Goal: Information Seeking & Learning: Learn about a topic

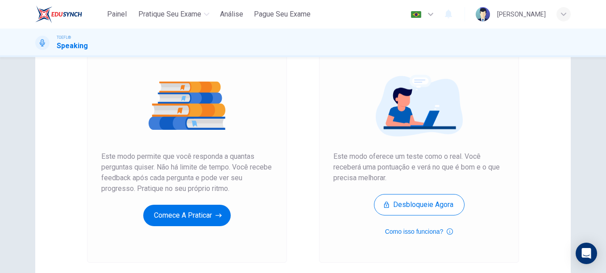
scroll to position [88, 0]
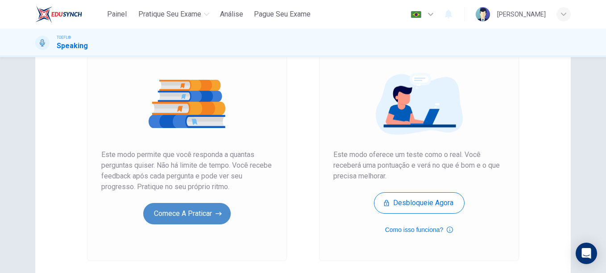
click at [184, 216] on button "Comece a praticar" at bounding box center [187, 213] width 88 height 21
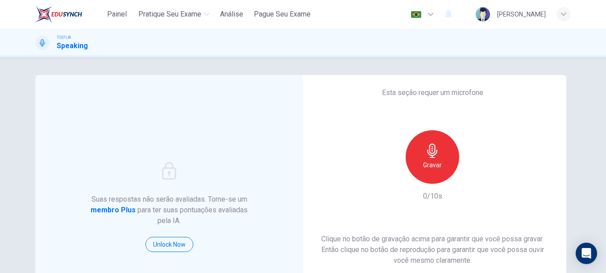
scroll to position [102, 0]
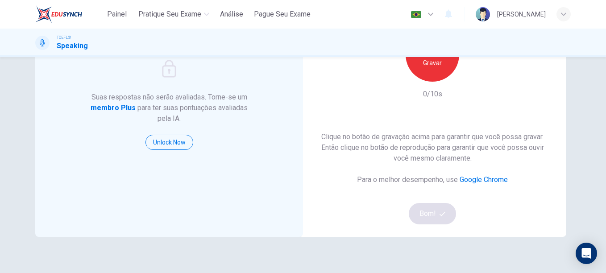
drag, startPoint x: 599, startPoint y: 160, endPoint x: 606, endPoint y: 129, distance: 31.6
click at [606, 129] on div "Suas respostas não serão avaliadas. Torne-se um membro Plus para ter suas pontu…" at bounding box center [303, 165] width 606 height 216
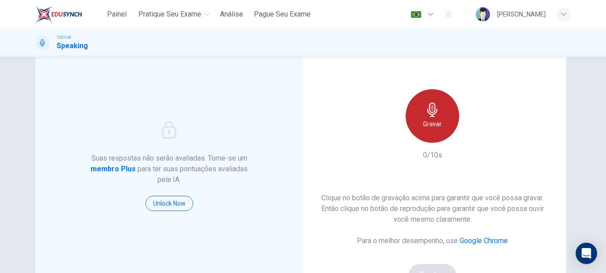
click at [453, 105] on div "Gravar" at bounding box center [433, 116] width 54 height 54
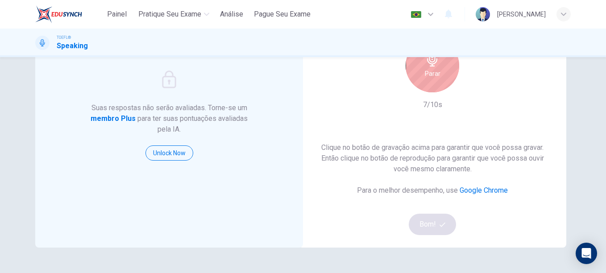
scroll to position [78, 0]
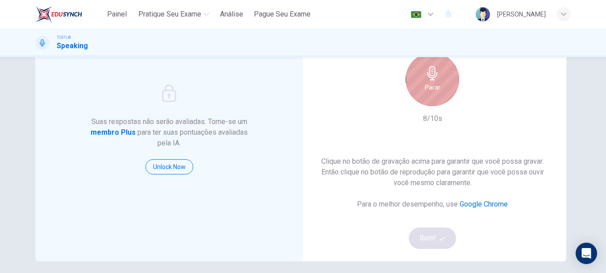
click at [430, 86] on h6 "Parar" at bounding box center [433, 87] width 16 height 11
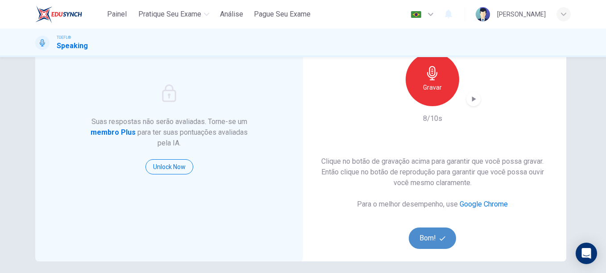
click at [428, 236] on button "Bom!" at bounding box center [433, 238] width 48 height 21
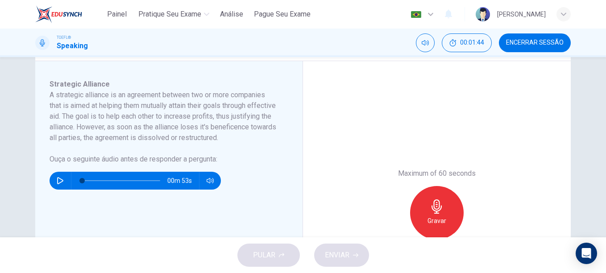
scroll to position [125, 0]
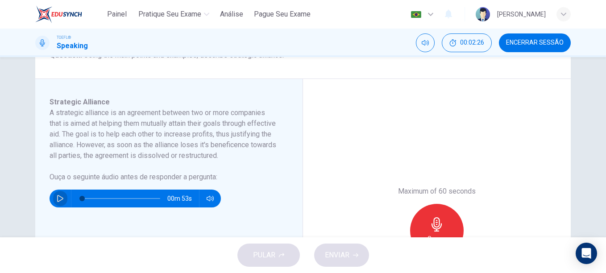
click at [58, 202] on icon "button" at bounding box center [60, 198] width 6 height 7
drag, startPoint x: 111, startPoint y: 211, endPoint x: 67, endPoint y: 209, distance: 44.2
click at [67, 208] on div "00m 49s" at bounding box center [135, 199] width 171 height 18
click at [57, 202] on icon "button" at bounding box center [60, 198] width 7 height 7
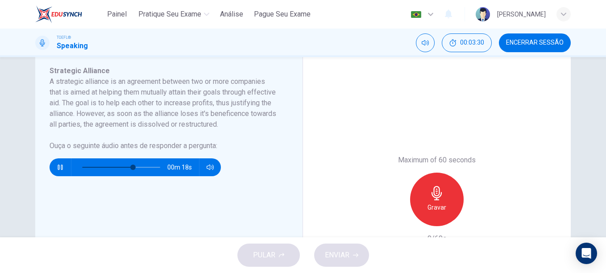
scroll to position [154, 0]
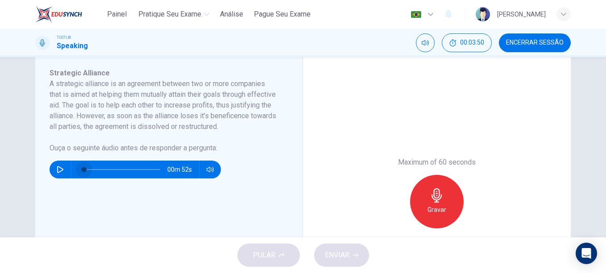
click at [82, 172] on span at bounding box center [83, 169] width 5 height 5
click at [61, 173] on icon "button" at bounding box center [60, 169] width 7 height 7
click at [125, 176] on span at bounding box center [121, 169] width 78 height 13
click at [110, 176] on span at bounding box center [121, 169] width 78 height 13
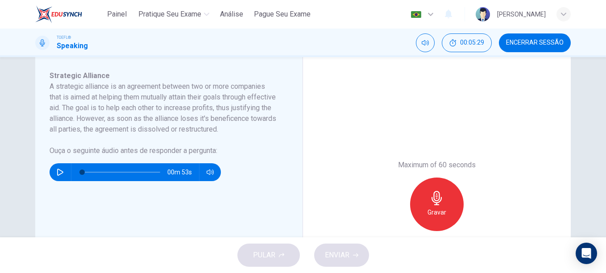
scroll to position [158, 0]
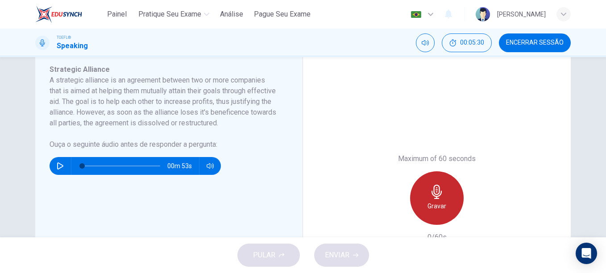
click at [441, 195] on icon "button" at bounding box center [437, 192] width 14 height 14
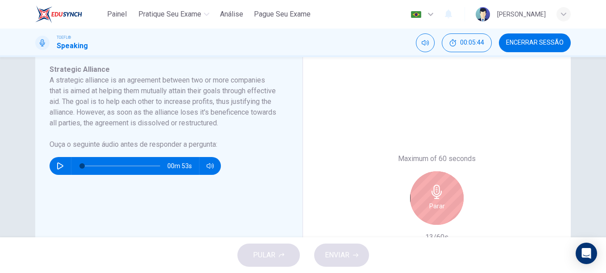
click at [441, 195] on icon "button" at bounding box center [437, 192] width 14 height 14
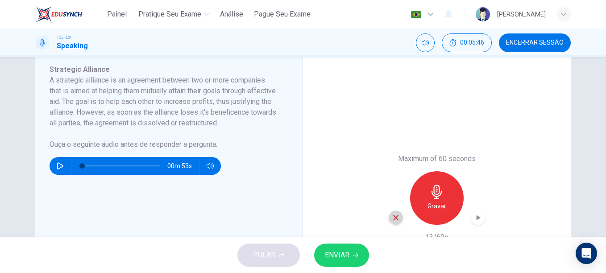
click at [393, 216] on icon "button" at bounding box center [395, 217] width 5 height 5
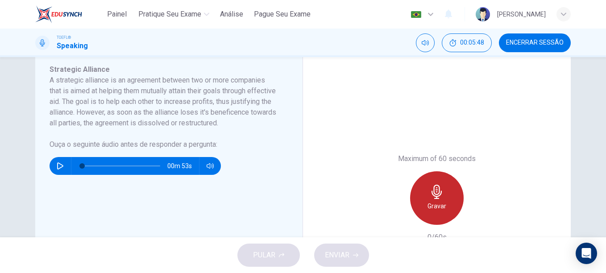
click at [441, 207] on h6 "Gravar" at bounding box center [437, 206] width 19 height 11
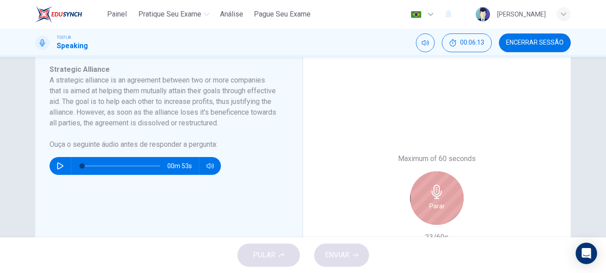
click at [431, 197] on icon "button" at bounding box center [437, 192] width 14 height 14
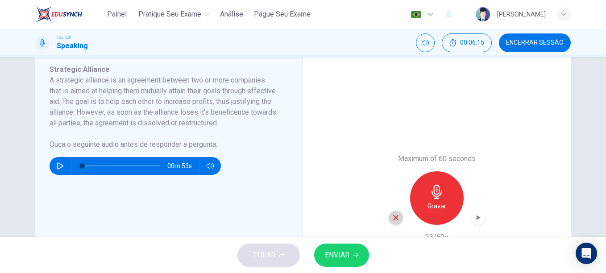
click at [395, 217] on icon "button" at bounding box center [395, 217] width 5 height 5
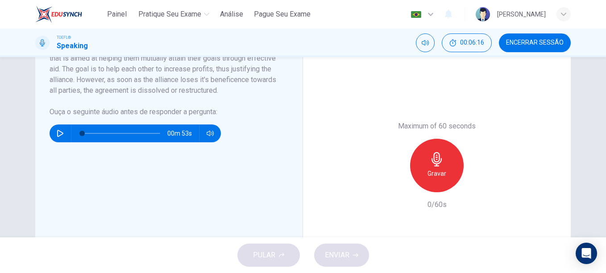
scroll to position [198, 0]
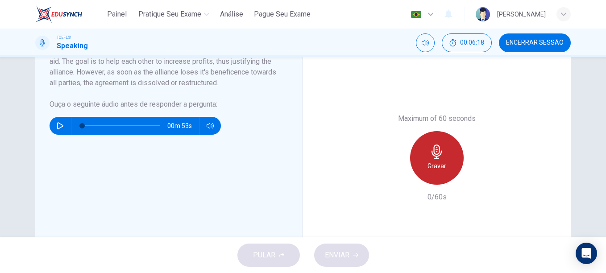
click at [418, 152] on div "Gravar" at bounding box center [437, 158] width 54 height 54
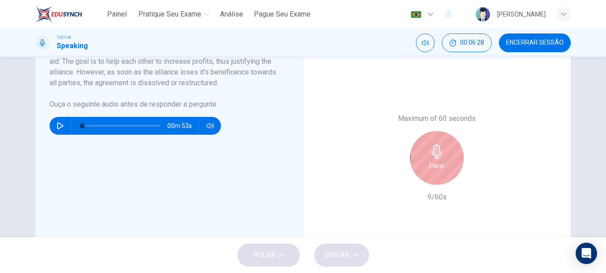
drag, startPoint x: 601, startPoint y: 145, endPoint x: 606, endPoint y: 109, distance: 35.6
click at [606, 109] on html "Painel Pratique seu exame [PERSON_NAME] Seu Exame Português pt ​ [PERSON_NAME] …" at bounding box center [303, 136] width 606 height 273
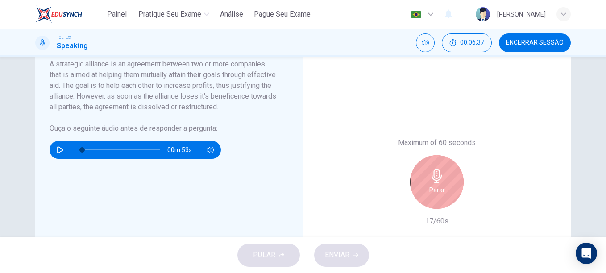
scroll to position [175, 0]
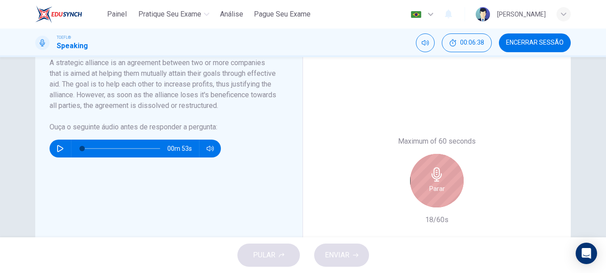
click at [444, 173] on div "Parar" at bounding box center [437, 181] width 54 height 54
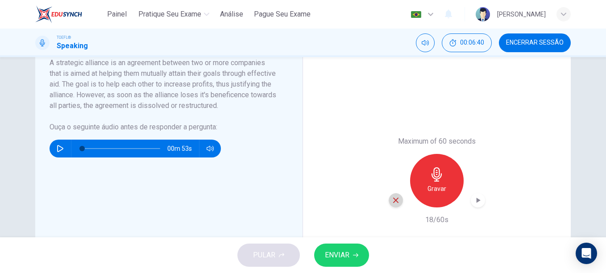
click at [395, 200] on icon "button" at bounding box center [396, 200] width 8 height 8
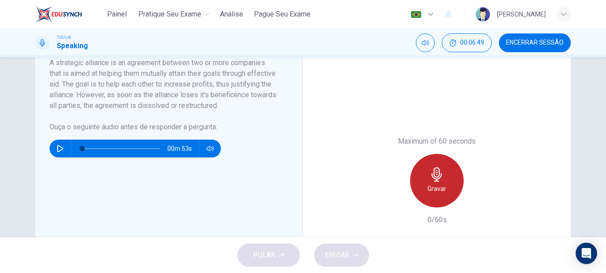
click at [438, 191] on h6 "Gravar" at bounding box center [437, 189] width 19 height 11
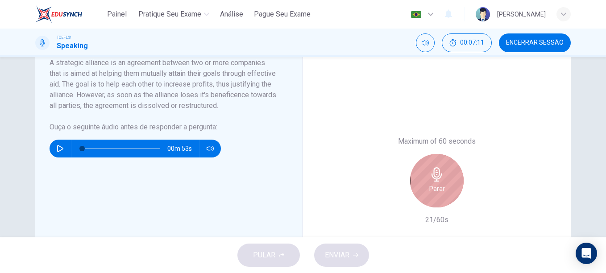
click at [438, 191] on h6 "Parar" at bounding box center [438, 189] width 16 height 11
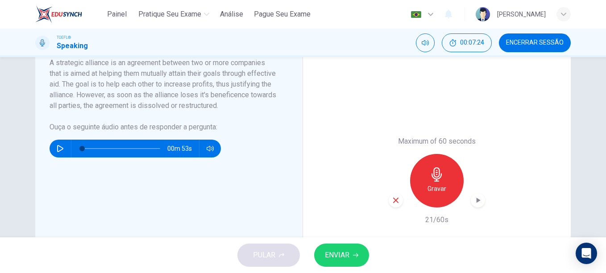
click at [392, 203] on icon "button" at bounding box center [396, 200] width 8 height 8
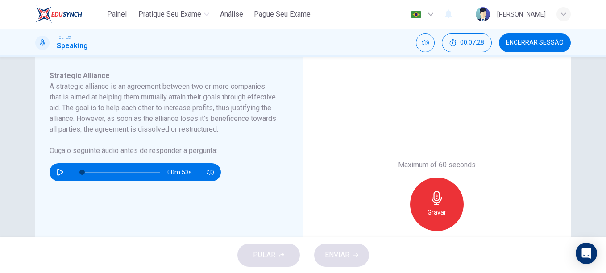
scroll to position [153, 0]
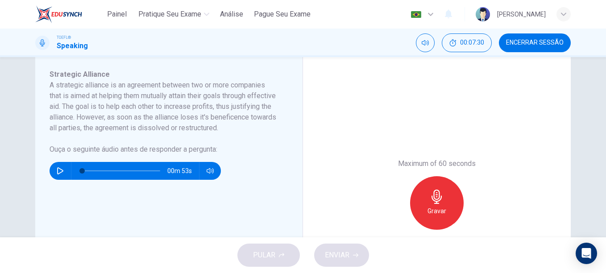
drag, startPoint x: 600, startPoint y: 146, endPoint x: 595, endPoint y: 169, distance: 23.4
click at [606, 108] on html "Painel Pratique seu exame [PERSON_NAME] Seu Exame Português pt ​ [PERSON_NAME] …" at bounding box center [303, 136] width 606 height 273
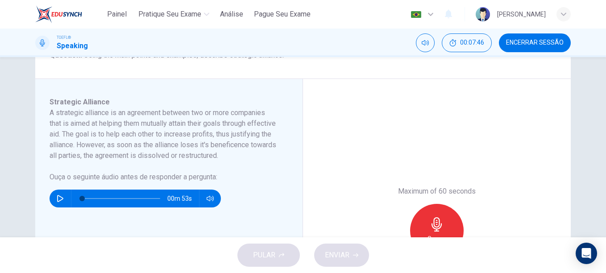
scroll to position [126, 0]
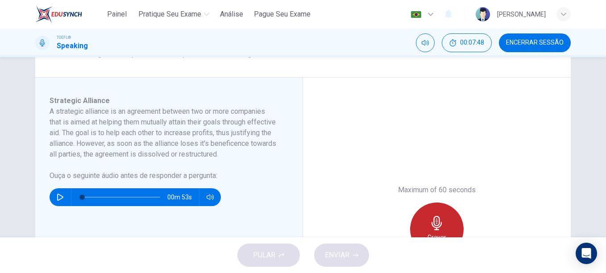
click at [431, 228] on icon "button" at bounding box center [437, 223] width 14 height 14
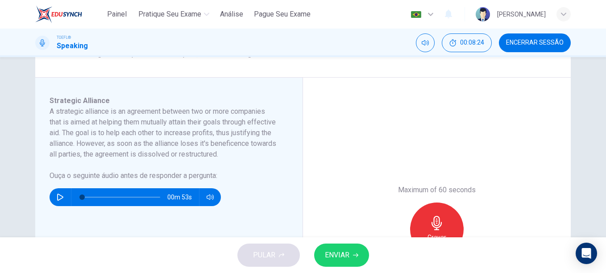
drag, startPoint x: 600, startPoint y: 136, endPoint x: 605, endPoint y: 204, distance: 67.7
click at [605, 204] on div "Question 1 Question Type : Integrated 3 Directions : You will now read a short …" at bounding box center [303, 147] width 606 height 180
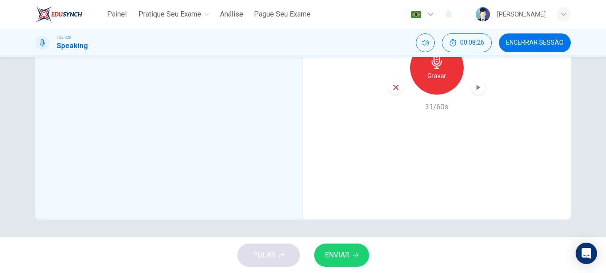
scroll to position [220, 0]
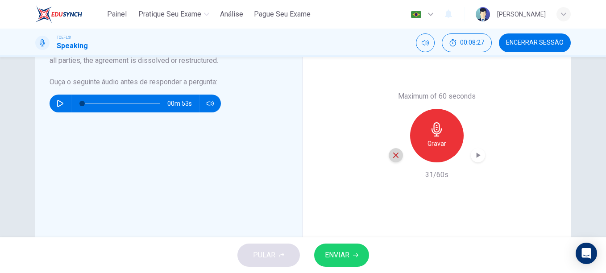
click at [392, 159] on icon "button" at bounding box center [396, 155] width 8 height 8
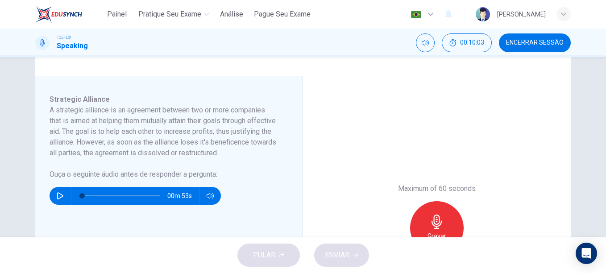
scroll to position [149, 0]
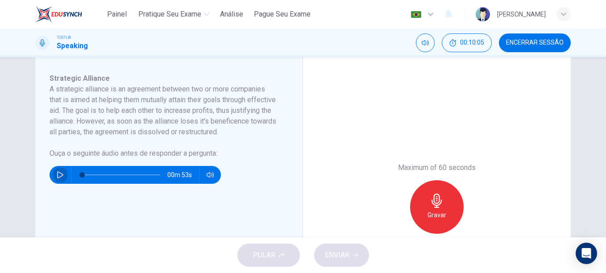
click at [57, 179] on icon "button" at bounding box center [60, 174] width 6 height 7
click at [83, 181] on span at bounding box center [121, 175] width 78 height 13
click at [58, 179] on icon "button" at bounding box center [60, 174] width 6 height 7
type input "0"
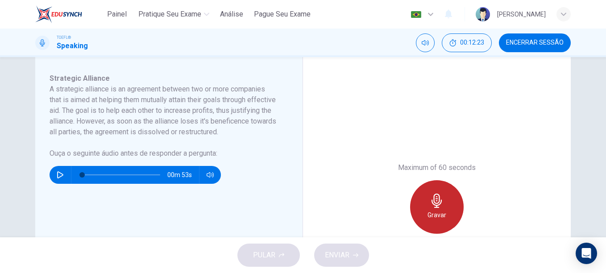
click at [433, 213] on h6 "Gravar" at bounding box center [437, 215] width 19 height 11
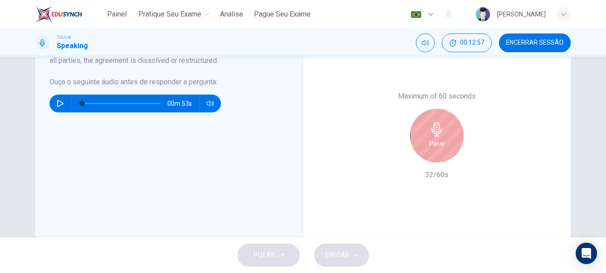
scroll to position [226, 0]
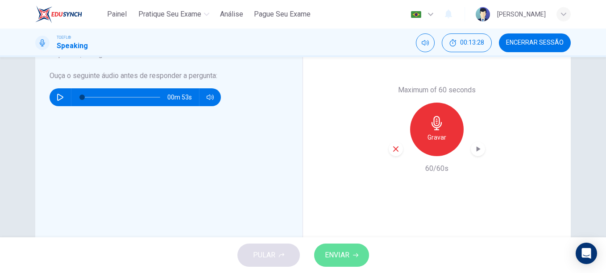
click at [346, 246] on button "ENVIAR" at bounding box center [341, 255] width 55 height 23
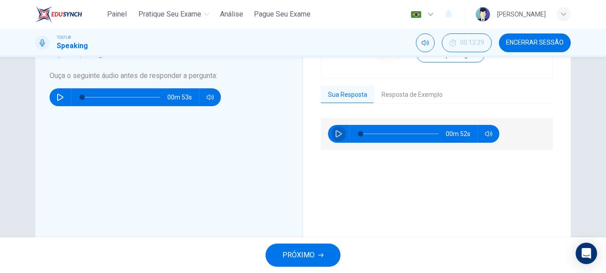
click at [338, 133] on icon "button" at bounding box center [339, 133] width 6 height 7
click at [338, 133] on icon "button" at bounding box center [338, 133] width 7 height 7
type input "19"
click at [410, 89] on button "Resposta de Exemplo" at bounding box center [412, 95] width 75 height 19
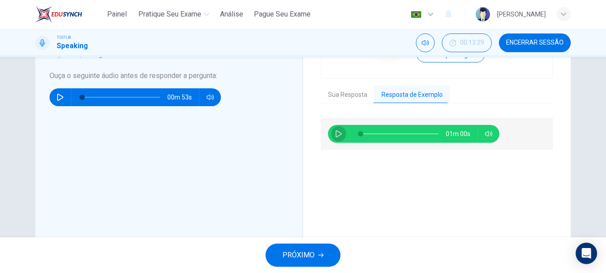
click at [333, 133] on button "button" at bounding box center [339, 134] width 14 height 18
type input "0"
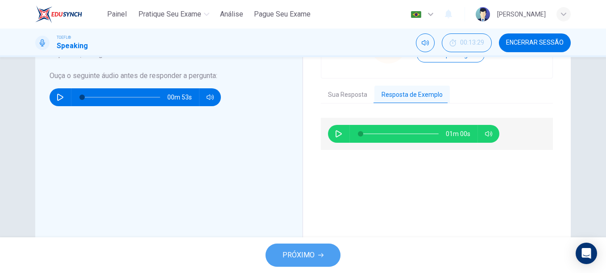
click at [300, 263] on button "PRÓXIMO" at bounding box center [303, 255] width 75 height 23
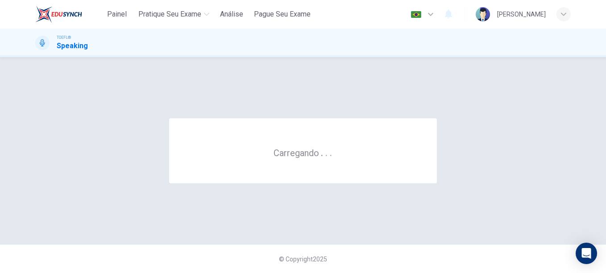
scroll to position [0, 0]
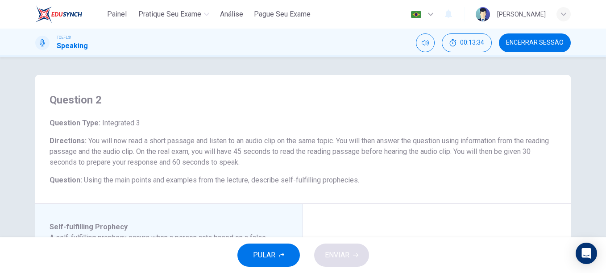
click at [449, 171] on div "Question Type : Integrated 3 Directions : You will now read a short passage and…" at bounding box center [303, 152] width 507 height 68
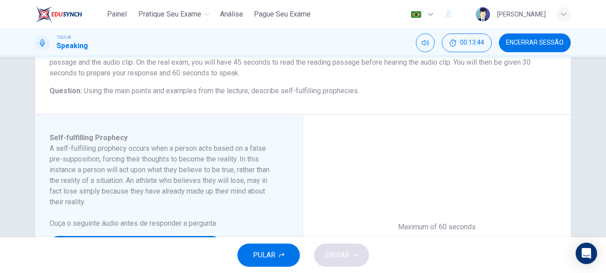
scroll to position [107, 0]
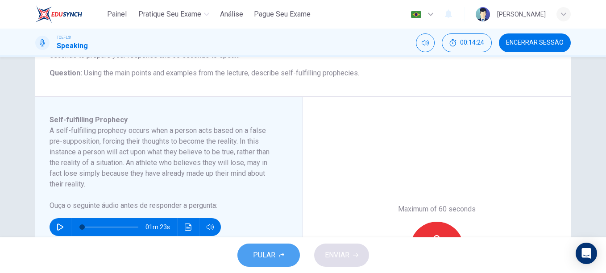
click at [288, 261] on button "PULAR" at bounding box center [269, 255] width 63 height 23
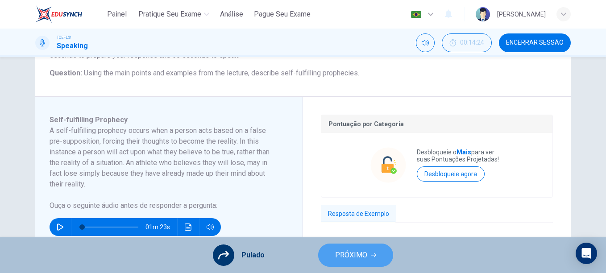
click at [358, 254] on span "PRÓXIMO" at bounding box center [351, 255] width 32 height 13
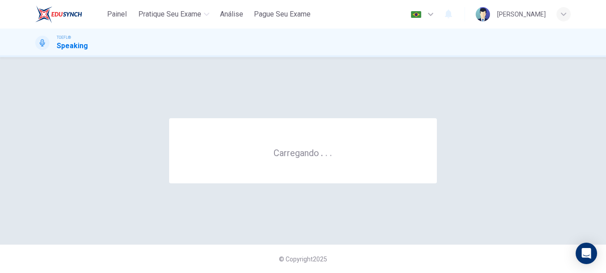
scroll to position [0, 0]
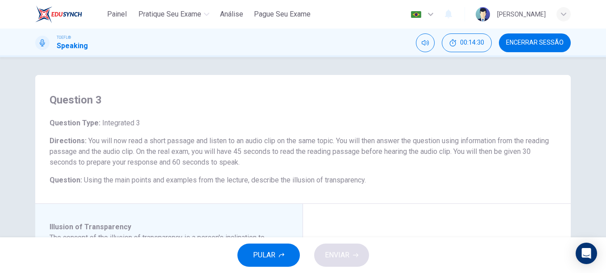
click at [466, 187] on div "Question 3 Question Type : Integrated 3 Directions : You will now read a short …" at bounding box center [303, 139] width 536 height 129
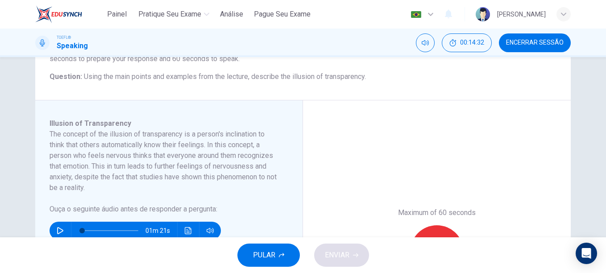
scroll to position [107, 0]
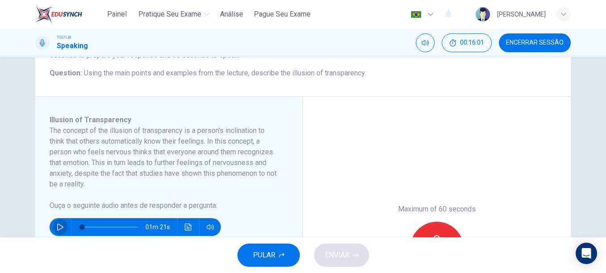
click at [57, 224] on icon "button" at bounding box center [60, 227] width 7 height 7
click at [89, 226] on span at bounding box center [91, 227] width 5 height 5
click at [81, 225] on span at bounding box center [83, 227] width 5 height 5
click at [192, 225] on button "Clique para ver a transcrição do áudio" at bounding box center [188, 227] width 14 height 18
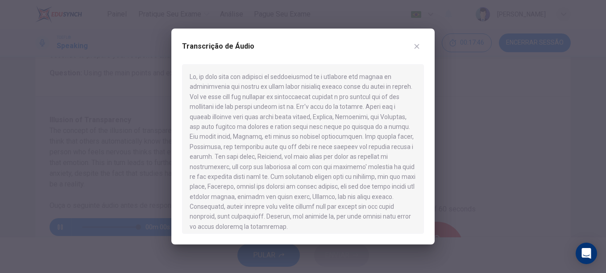
type input "0"
click at [414, 46] on icon "button" at bounding box center [416, 46] width 7 height 7
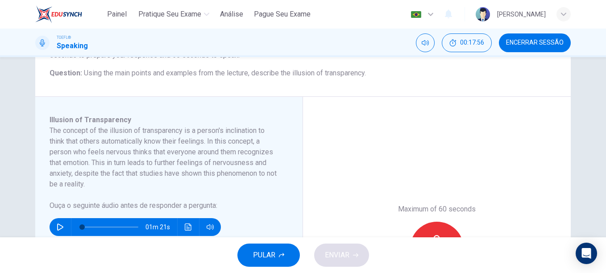
click at [264, 263] on button "PULAR" at bounding box center [269, 255] width 63 height 23
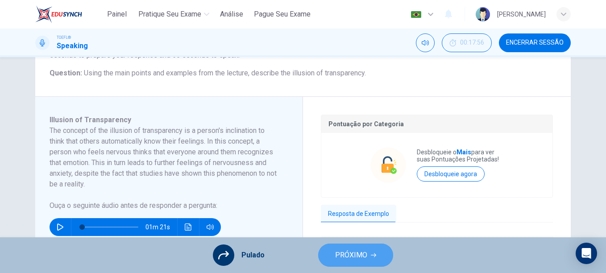
click at [339, 255] on span "PRÓXIMO" at bounding box center [351, 255] width 32 height 13
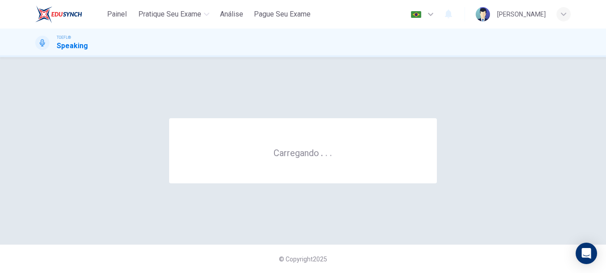
scroll to position [0, 0]
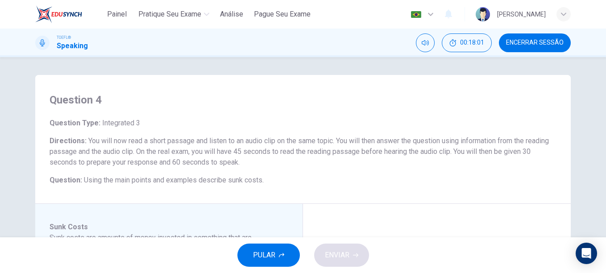
click at [3, 142] on div "Question 4 Question Type : Integrated 3 Directions : You will now read a short …" at bounding box center [303, 147] width 606 height 180
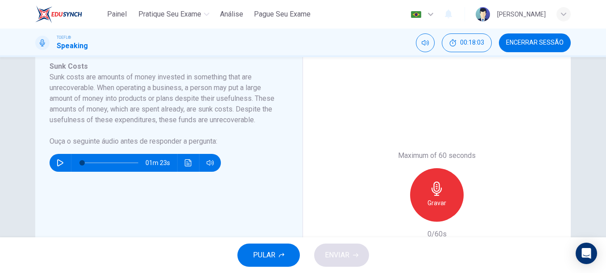
scroll to position [143, 0]
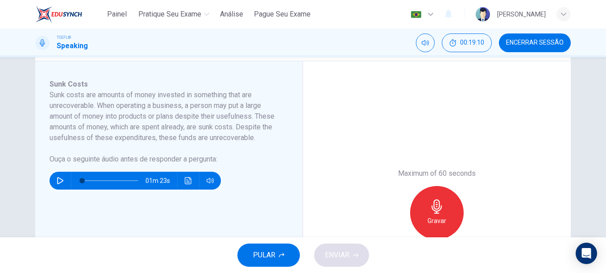
drag, startPoint x: 220, startPoint y: 118, endPoint x: 240, endPoint y: 117, distance: 20.1
click at [240, 117] on h6 "Sunk costs are amounts of money invested in something that are unrecoverable. W…" at bounding box center [164, 117] width 228 height 54
drag, startPoint x: 218, startPoint y: 117, endPoint x: 287, endPoint y: 121, distance: 68.4
click at [287, 121] on div "Sunk Costs Sunk costs are amounts of money invested in something that are unrec…" at bounding box center [173, 213] width 246 height 268
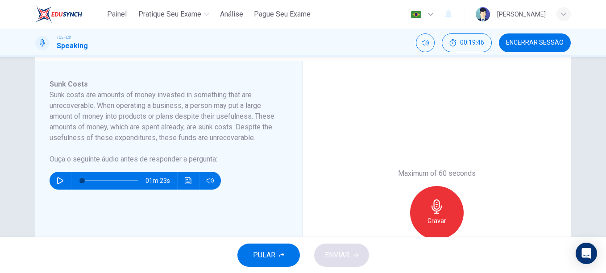
drag, startPoint x: 52, startPoint y: 96, endPoint x: 221, endPoint y: 135, distance: 173.4
click at [221, 135] on h6 "Sunk costs are amounts of money invested in something that are unrecoverable. W…" at bounding box center [164, 117] width 228 height 54
drag, startPoint x: 254, startPoint y: 135, endPoint x: 79, endPoint y: 103, distance: 177.9
click at [79, 103] on h6 "Sunk costs are amounts of money invested in something that are unrecoverable. W…" at bounding box center [164, 117] width 228 height 54
click at [282, 256] on icon "button" at bounding box center [281, 255] width 5 height 5
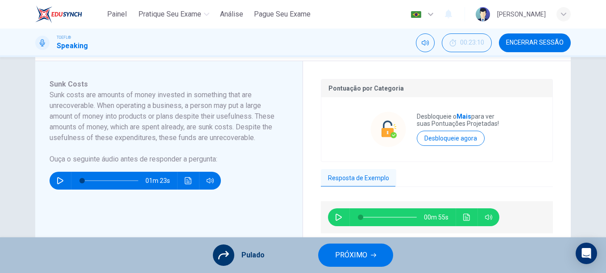
click at [349, 269] on div "Pulado PRÓXIMO" at bounding box center [303, 256] width 606 height 36
click at [347, 254] on span "PRÓXIMO" at bounding box center [351, 255] width 32 height 13
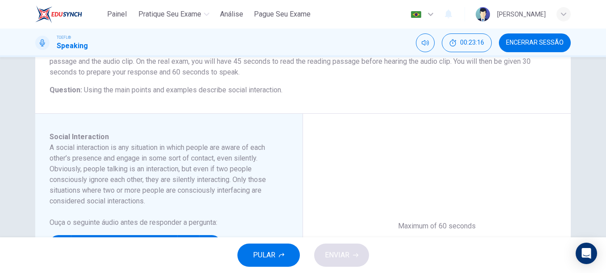
scroll to position [107, 0]
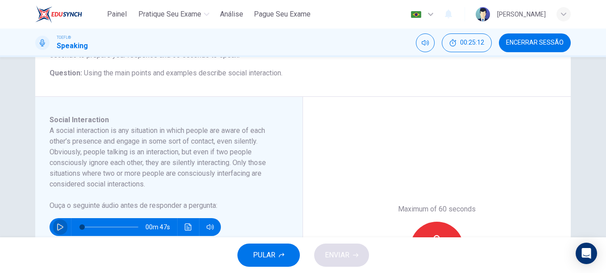
click at [59, 227] on icon "button" at bounding box center [60, 227] width 7 height 7
click at [118, 226] on span at bounding box center [110, 227] width 56 height 13
type input "0"
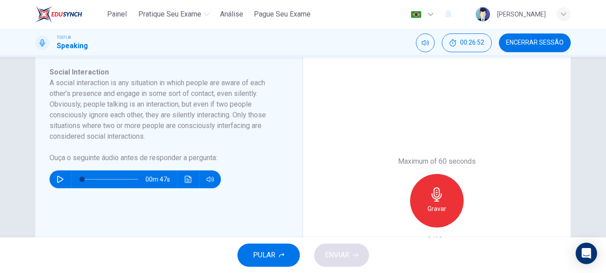
scroll to position [160, 0]
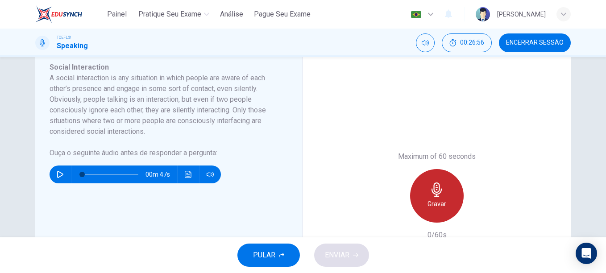
click at [450, 207] on div "Gravar" at bounding box center [437, 196] width 54 height 54
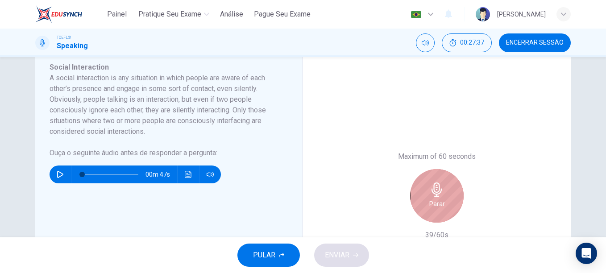
click at [430, 204] on h6 "Parar" at bounding box center [438, 204] width 16 height 11
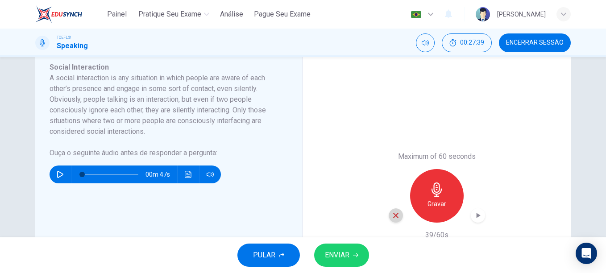
click at [393, 216] on icon "button" at bounding box center [395, 215] width 5 height 5
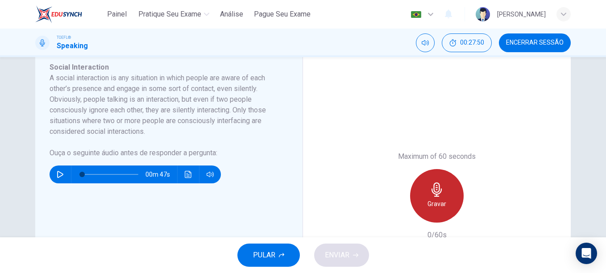
click at [447, 193] on div "Gravar" at bounding box center [437, 196] width 54 height 54
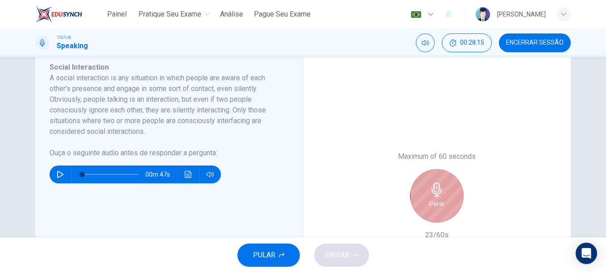
click at [447, 193] on div "Parar" at bounding box center [437, 196] width 54 height 54
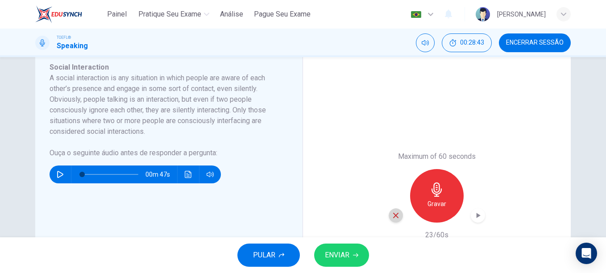
click at [399, 216] on div "button" at bounding box center [396, 216] width 14 height 14
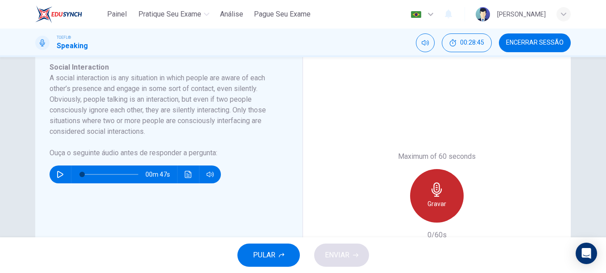
click at [433, 198] on div "Gravar" at bounding box center [437, 196] width 54 height 54
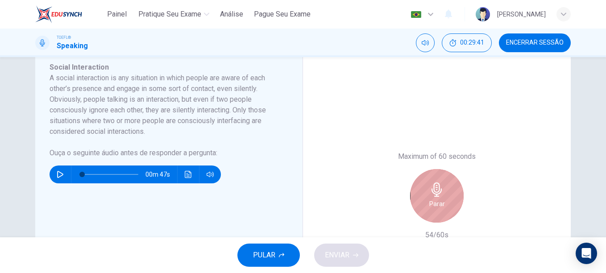
click at [433, 198] on div "Parar" at bounding box center [437, 196] width 54 height 54
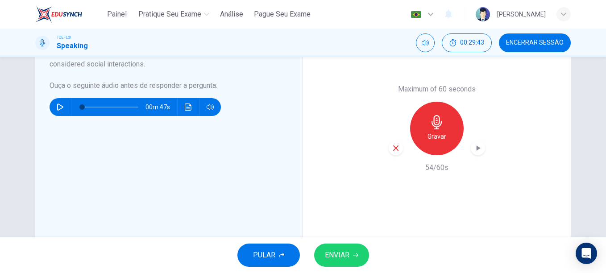
scroll to position [236, 0]
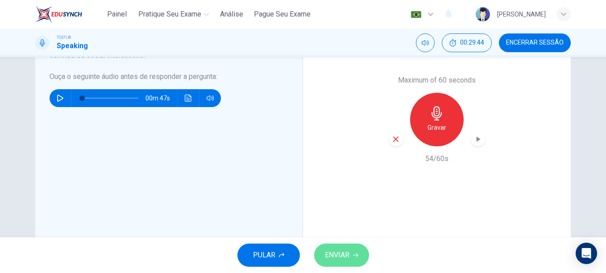
click at [345, 245] on button "ENVIAR" at bounding box center [341, 255] width 55 height 23
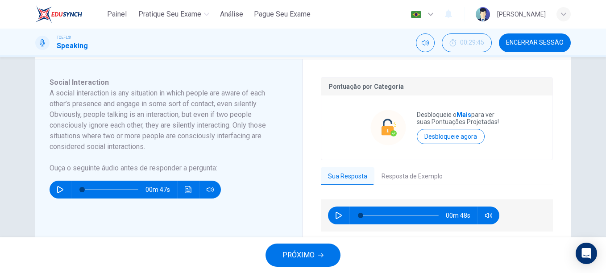
scroll to position [142, 0]
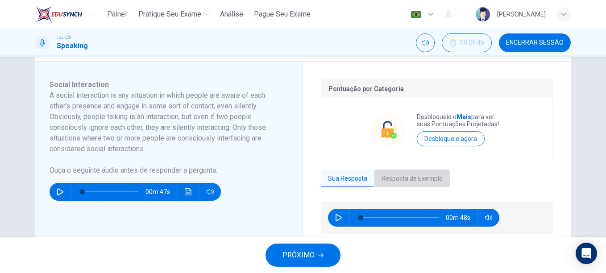
click at [391, 174] on button "Resposta de Exemplo" at bounding box center [412, 179] width 75 height 19
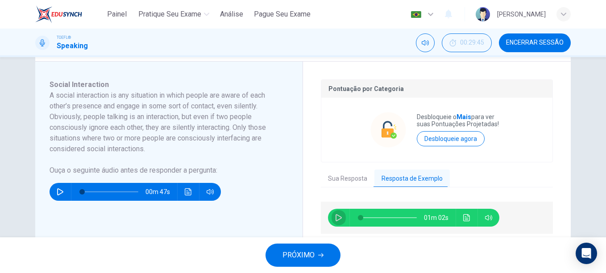
click at [335, 217] on icon "button" at bounding box center [338, 217] width 7 height 7
click at [376, 219] on span at bounding box center [389, 218] width 56 height 13
click at [363, 218] on span at bounding box center [389, 218] width 56 height 13
type input "49"
click at [355, 179] on button "Sua Resposta" at bounding box center [348, 179] width 54 height 19
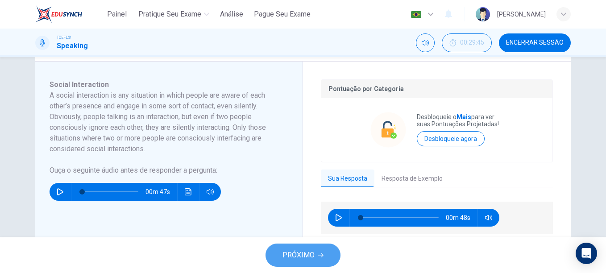
click at [291, 255] on span "PRÓXIMO" at bounding box center [299, 255] width 32 height 13
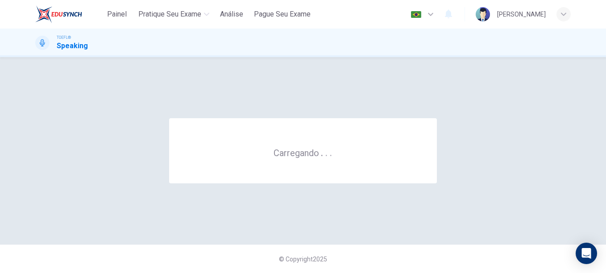
scroll to position [0, 0]
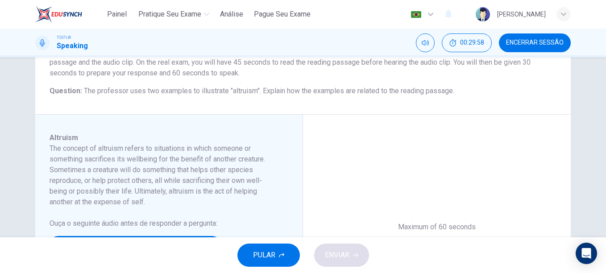
scroll to position [107, 0]
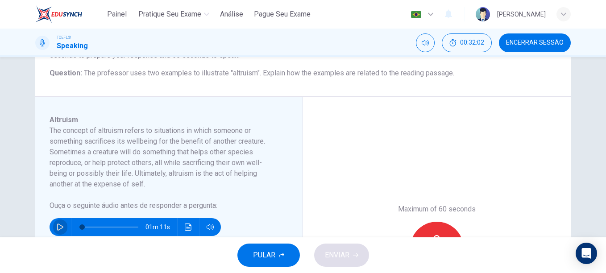
click at [63, 227] on button "button" at bounding box center [60, 227] width 14 height 18
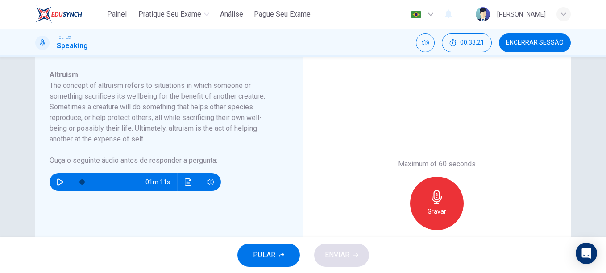
scroll to position [150, 0]
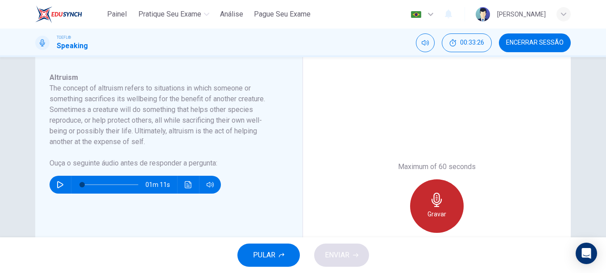
click at [446, 203] on div "Gravar" at bounding box center [437, 206] width 54 height 54
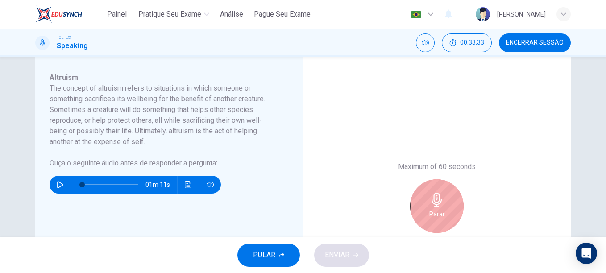
click at [441, 204] on icon "button" at bounding box center [437, 200] width 14 height 14
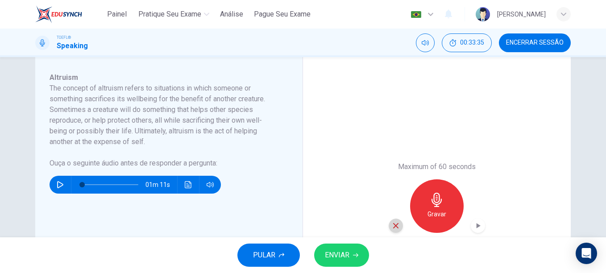
click at [395, 228] on icon "button" at bounding box center [395, 225] width 5 height 5
click at [57, 187] on icon "button" at bounding box center [60, 184] width 6 height 7
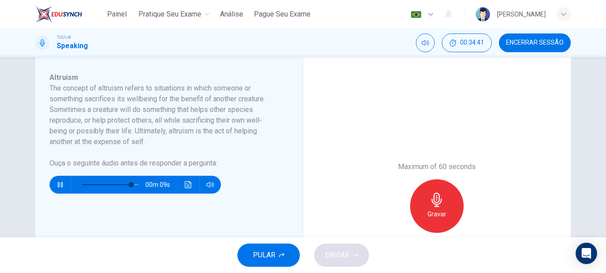
click at [59, 183] on icon "button" at bounding box center [60, 184] width 5 height 5
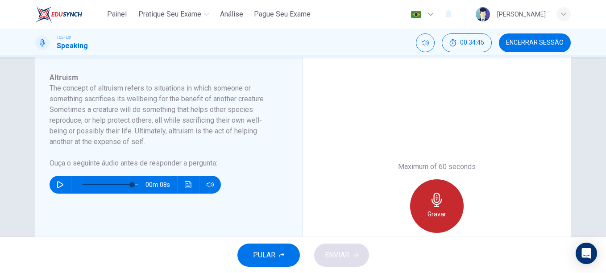
click at [438, 199] on icon "button" at bounding box center [437, 200] width 10 height 14
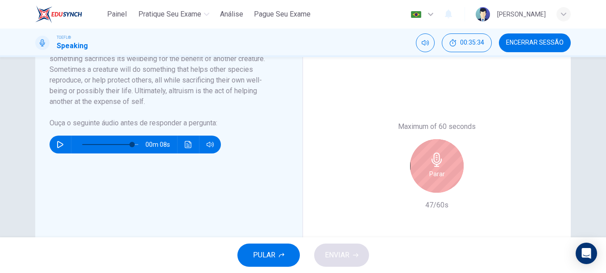
scroll to position [188, 0]
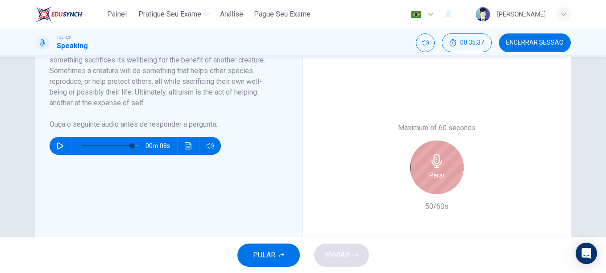
click at [442, 168] on icon "button" at bounding box center [437, 161] width 14 height 14
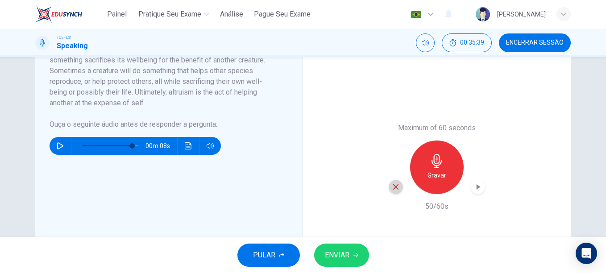
click at [393, 185] on icon "button" at bounding box center [395, 186] width 5 height 5
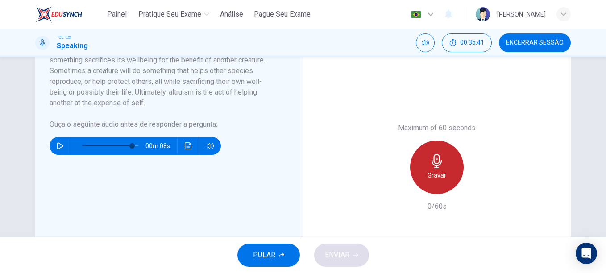
click at [444, 174] on h6 "Gravar" at bounding box center [437, 175] width 19 height 11
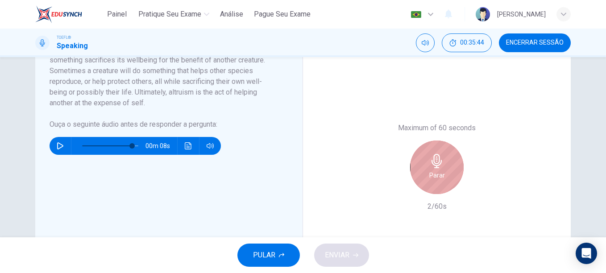
click at [443, 167] on div "Parar" at bounding box center [437, 168] width 54 height 54
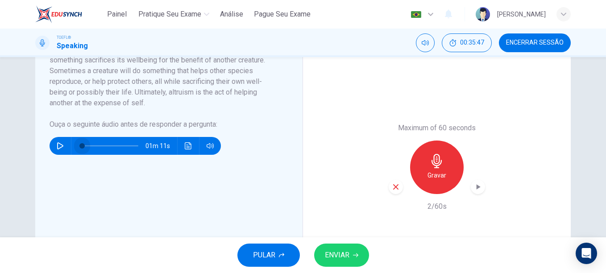
drag, startPoint x: 129, startPoint y: 146, endPoint x: 72, endPoint y: 145, distance: 57.6
click at [79, 145] on span at bounding box center [81, 145] width 5 height 5
click at [59, 145] on icon "button" at bounding box center [60, 145] width 6 height 7
type input "0"
click at [394, 188] on icon "button" at bounding box center [395, 186] width 5 height 5
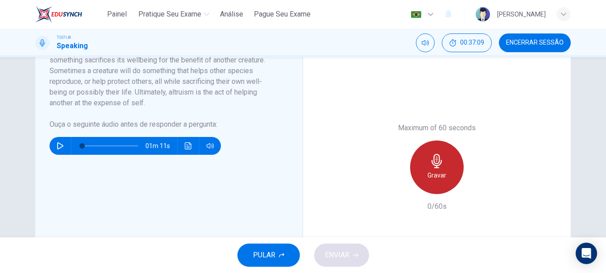
click at [425, 168] on div "Gravar" at bounding box center [437, 168] width 54 height 54
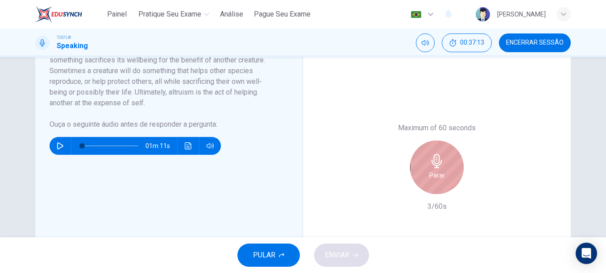
click at [425, 168] on div "Parar" at bounding box center [437, 168] width 54 height 54
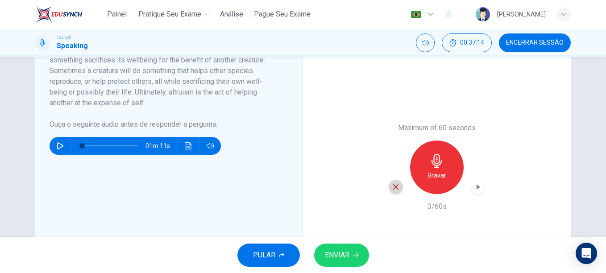
click at [396, 184] on icon "button" at bounding box center [396, 187] width 8 height 8
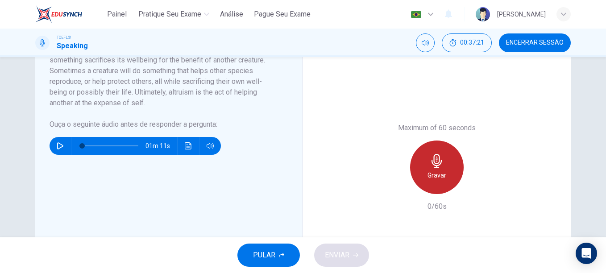
click at [430, 171] on h6 "Gravar" at bounding box center [437, 175] width 19 height 11
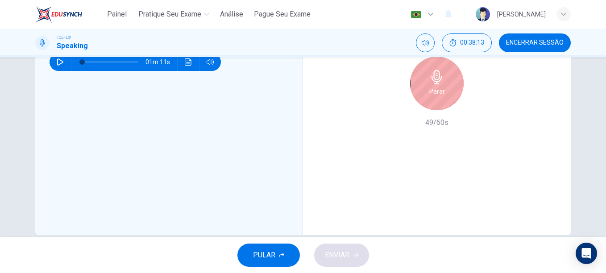
scroll to position [255, 0]
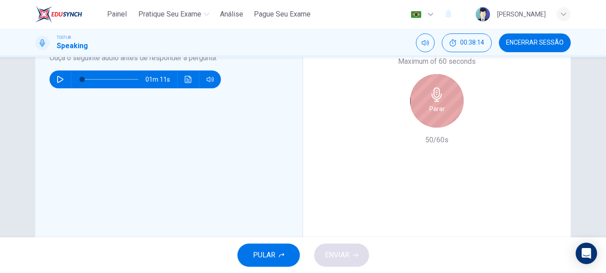
click at [451, 111] on div "Parar" at bounding box center [437, 101] width 54 height 54
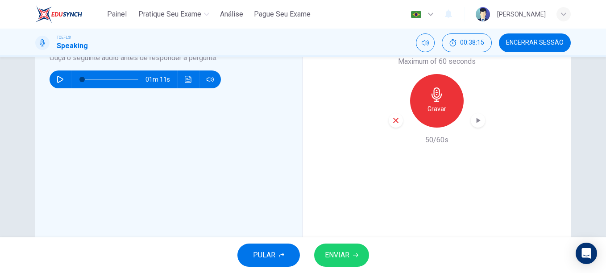
click at [393, 122] on icon "button" at bounding box center [395, 120] width 5 height 5
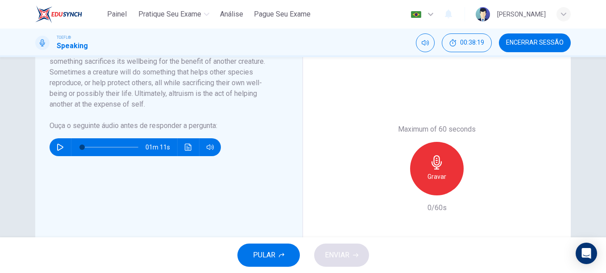
scroll to position [195, 0]
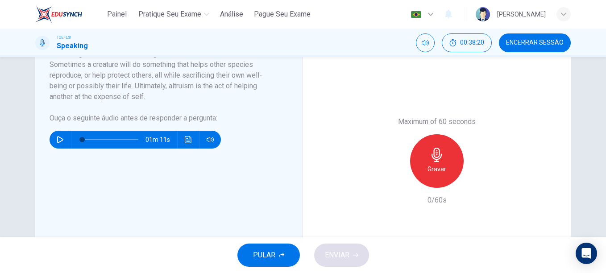
click at [270, 257] on span "PULAR" at bounding box center [264, 255] width 22 height 13
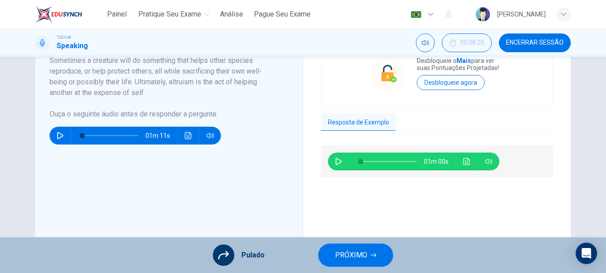
scroll to position [200, 0]
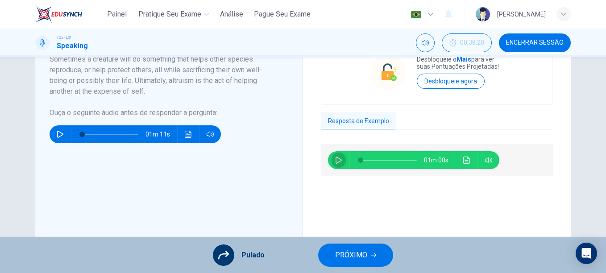
click at [339, 160] on icon "button" at bounding box center [339, 160] width 6 height 7
type input "99"
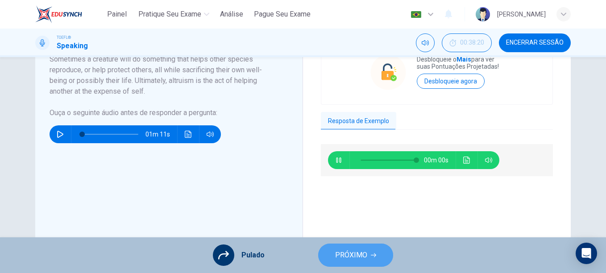
click at [357, 247] on button "PRÓXIMO" at bounding box center [355, 255] width 75 height 23
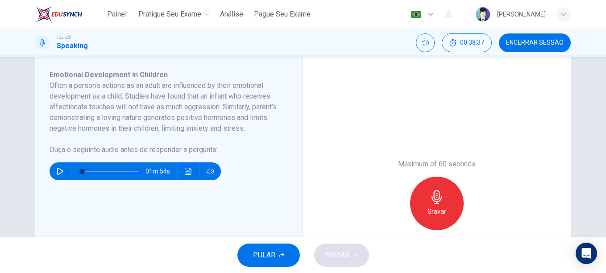
scroll to position [161, 0]
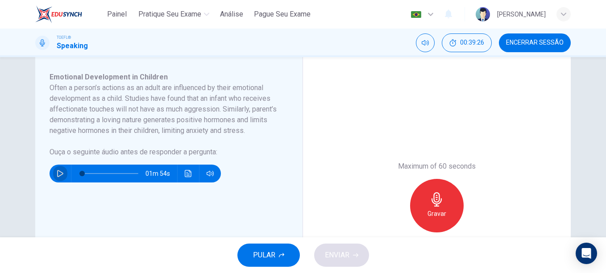
click at [57, 177] on icon "button" at bounding box center [60, 173] width 6 height 7
type input "0"
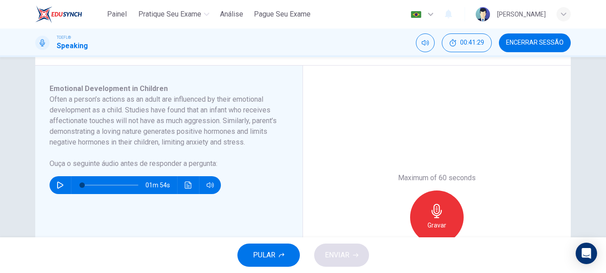
scroll to position [159, 0]
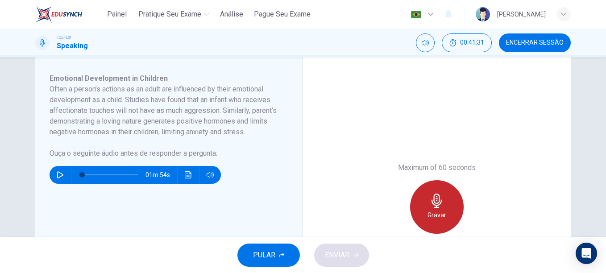
click at [446, 204] on div "Gravar" at bounding box center [437, 207] width 54 height 54
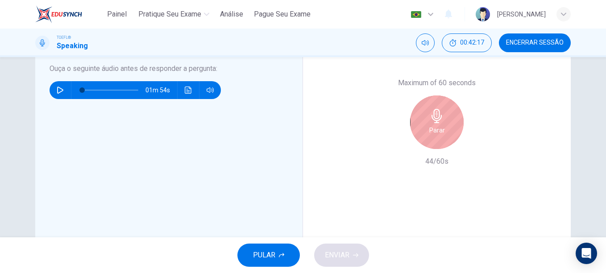
scroll to position [221, 0]
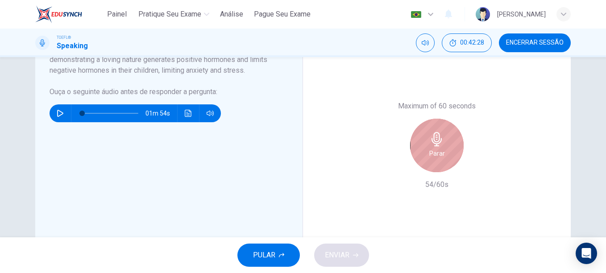
click at [435, 147] on div "Parar" at bounding box center [437, 146] width 54 height 54
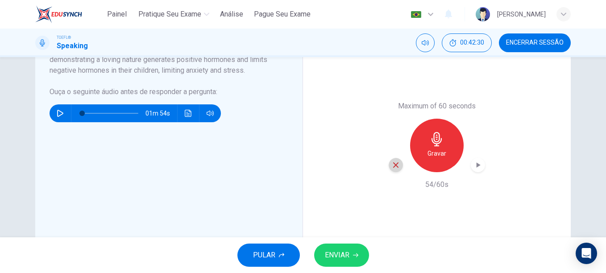
click at [394, 166] on icon "button" at bounding box center [395, 165] width 5 height 5
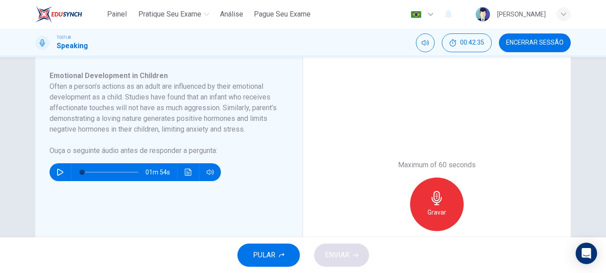
scroll to position [165, 0]
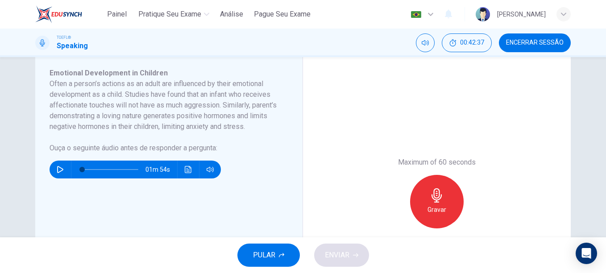
click at [440, 204] on div "Gravar" at bounding box center [437, 202] width 54 height 54
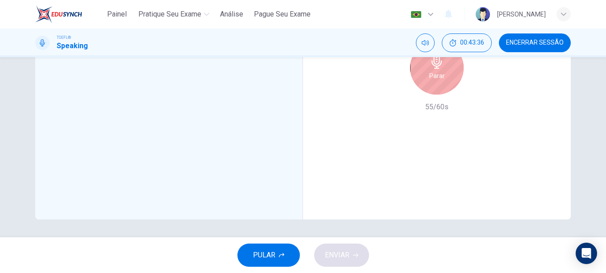
scroll to position [283, 0]
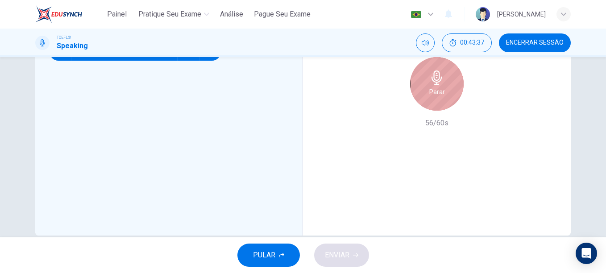
click at [426, 81] on div "Parar" at bounding box center [437, 84] width 54 height 54
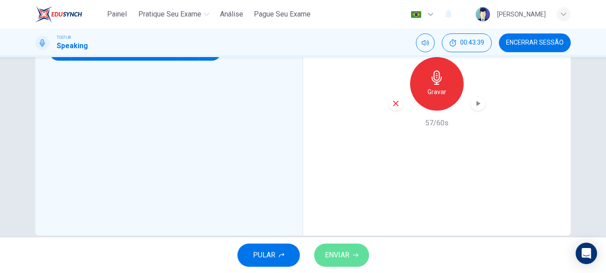
click at [341, 255] on span "ENVIAR" at bounding box center [337, 255] width 25 height 13
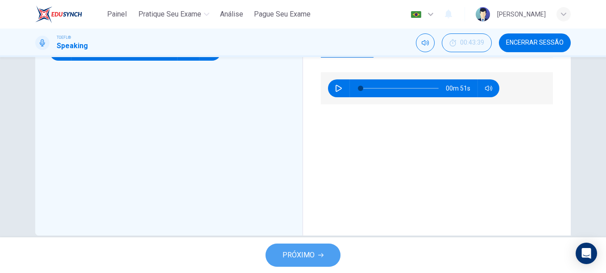
click at [325, 259] on button "PRÓXIMO" at bounding box center [303, 255] width 75 height 23
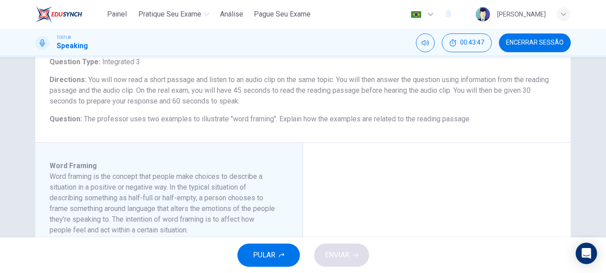
scroll to position [63, 0]
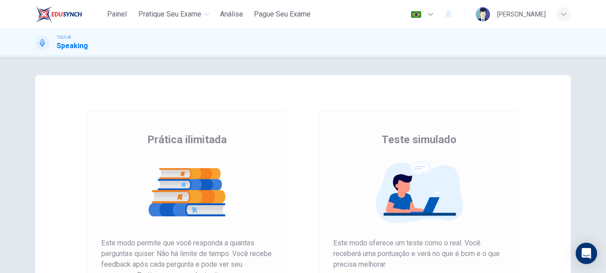
scroll to position [86, 0]
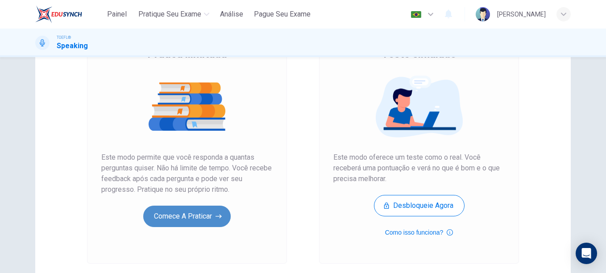
click at [191, 226] on button "Comece a praticar" at bounding box center [187, 216] width 88 height 21
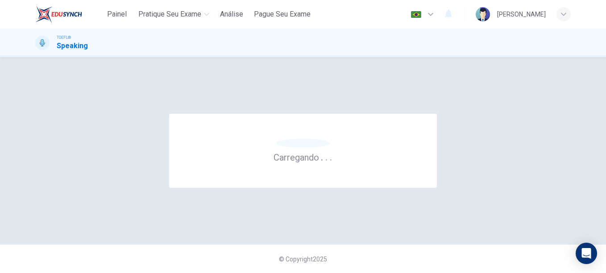
scroll to position [0, 0]
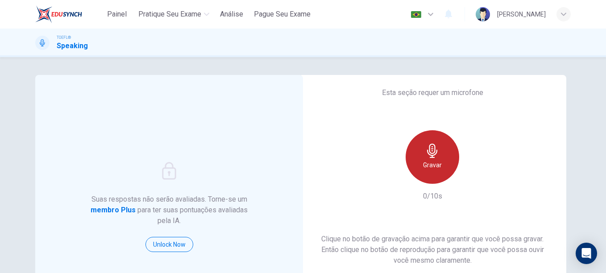
click at [432, 164] on h6 "Gravar" at bounding box center [432, 165] width 19 height 11
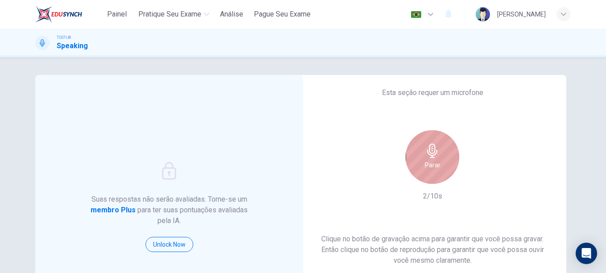
click at [420, 163] on div "Parar" at bounding box center [433, 157] width 54 height 54
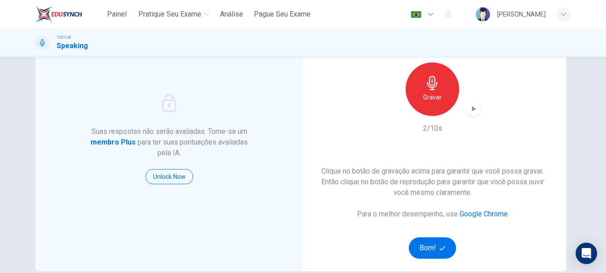
scroll to position [84, 0]
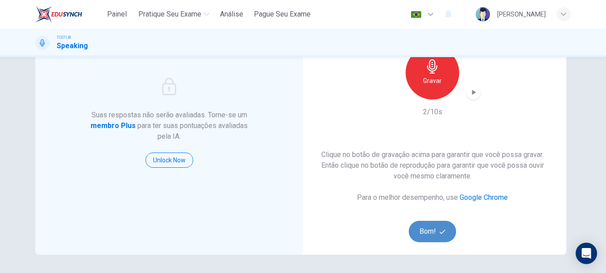
click at [414, 233] on button "Bom!" at bounding box center [433, 231] width 48 height 21
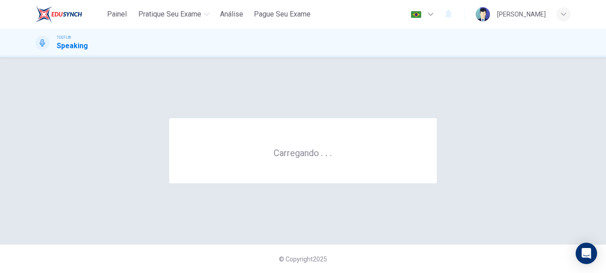
scroll to position [0, 0]
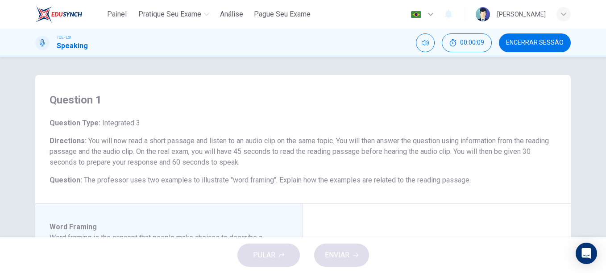
click at [10, 165] on div "Question 1 Question Type : Integrated 3 Directions : You will now read a short …" at bounding box center [303, 147] width 606 height 180
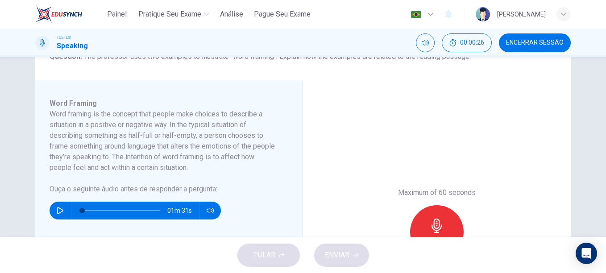
scroll to position [125, 0]
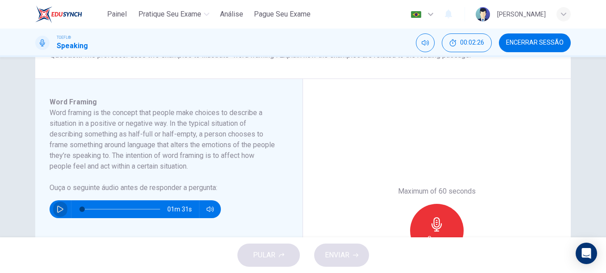
click at [57, 211] on icon "button" at bounding box center [60, 209] width 7 height 7
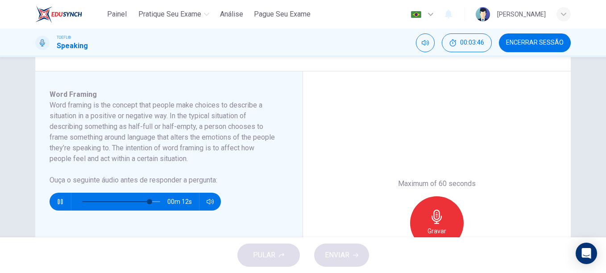
scroll to position [135, 0]
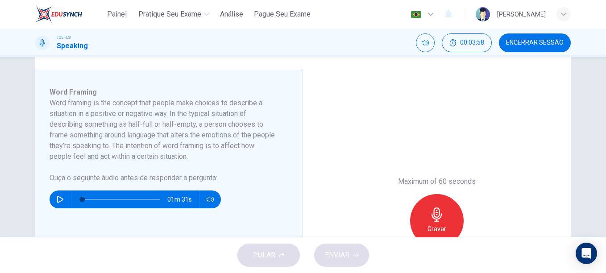
type input "0"
click at [451, 213] on div "Gravar" at bounding box center [437, 221] width 54 height 54
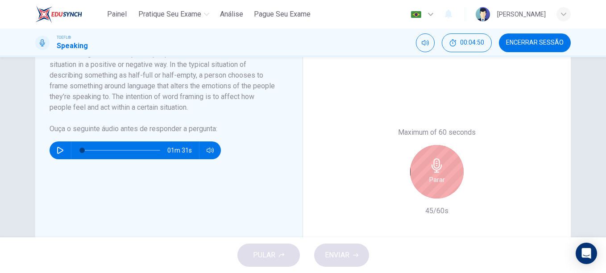
scroll to position [181, 0]
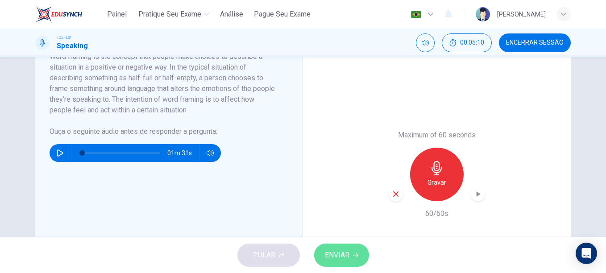
click at [334, 253] on span "ENVIAR" at bounding box center [337, 255] width 25 height 13
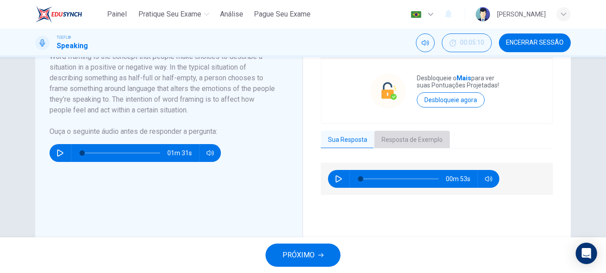
click at [405, 141] on button "Resposta de Exemplo" at bounding box center [412, 140] width 75 height 19
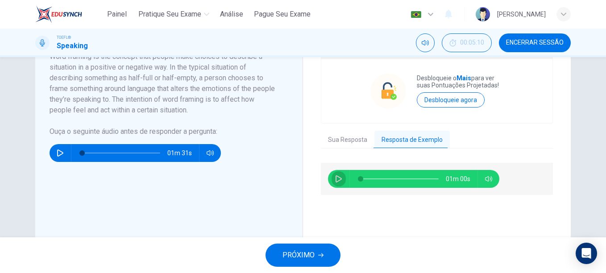
click at [338, 179] on icon "button" at bounding box center [338, 178] width 7 height 7
type input "0"
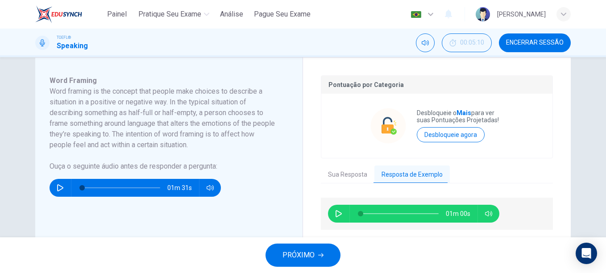
scroll to position [146, 0]
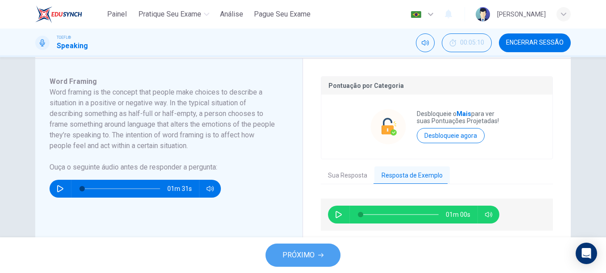
click at [306, 254] on span "PRÓXIMO" at bounding box center [299, 255] width 32 height 13
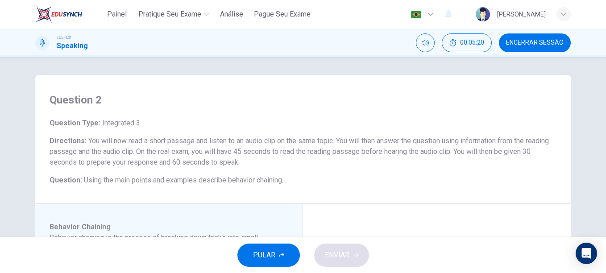
click at [17, 165] on div "Question 2 Question Type : Integrated 3 Directions : You will now read a short …" at bounding box center [303, 147] width 606 height 180
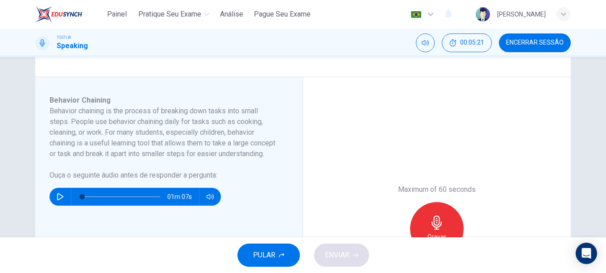
scroll to position [143, 0]
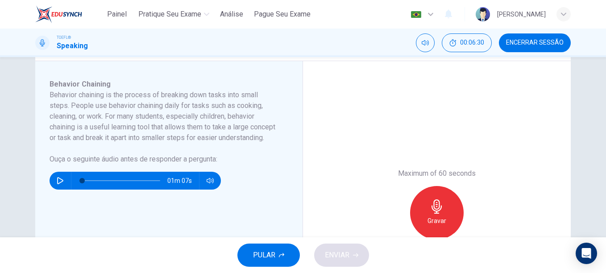
drag, startPoint x: 17, startPoint y: 165, endPoint x: 26, endPoint y: 163, distance: 8.8
click at [14, 158] on div "Question 2 Question Type : Integrated 3 Directions : You will now read a short …" at bounding box center [303, 147] width 606 height 180
click at [59, 184] on icon "button" at bounding box center [60, 180] width 7 height 7
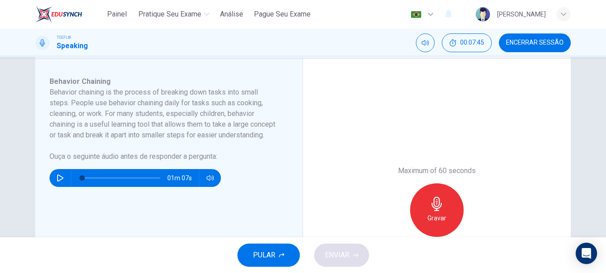
scroll to position [150, 0]
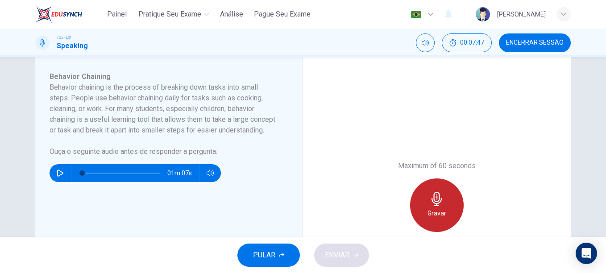
click at [439, 205] on icon "button" at bounding box center [437, 199] width 14 height 14
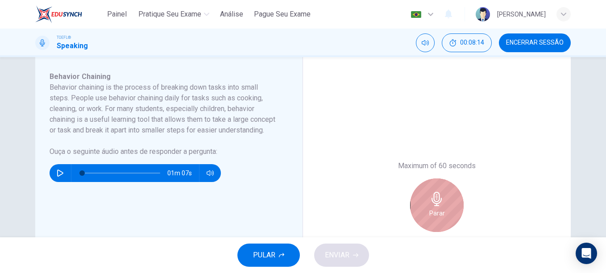
click at [439, 205] on icon "button" at bounding box center [437, 199] width 14 height 14
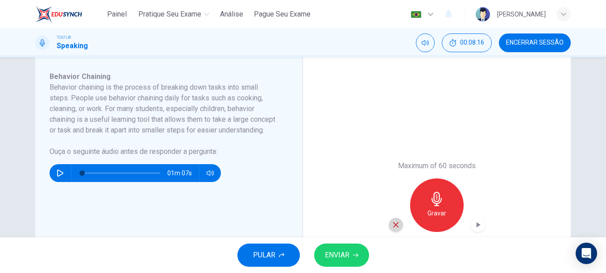
click at [392, 224] on icon "button" at bounding box center [396, 225] width 8 height 8
click at [434, 209] on h6 "Gravar" at bounding box center [437, 213] width 19 height 11
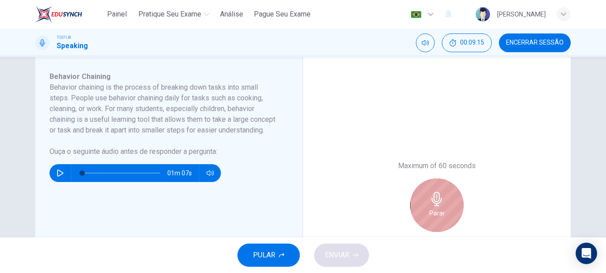
click at [434, 209] on h6 "Parar" at bounding box center [438, 213] width 16 height 11
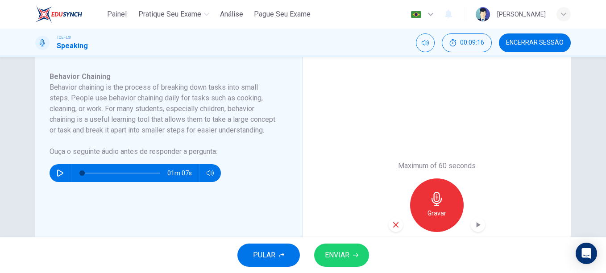
drag, startPoint x: 415, startPoint y: 217, endPoint x: 391, endPoint y: 224, distance: 25.6
click at [391, 224] on div "Gravar" at bounding box center [437, 206] width 96 height 54
click at [392, 224] on icon "button" at bounding box center [396, 225] width 8 height 8
click at [57, 177] on icon "button" at bounding box center [60, 173] width 7 height 7
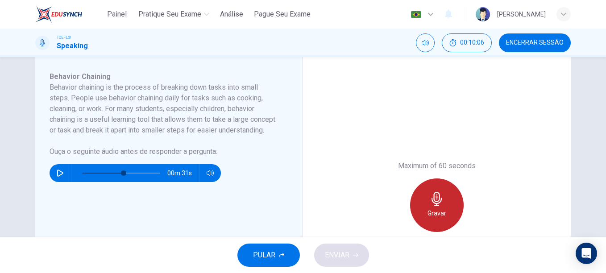
click at [442, 200] on div "Gravar" at bounding box center [437, 206] width 54 height 54
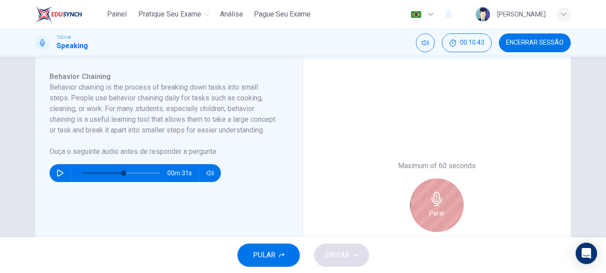
click at [442, 200] on div "Parar" at bounding box center [437, 206] width 54 height 54
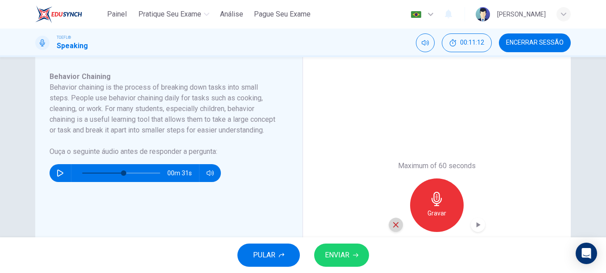
click at [392, 225] on icon "button" at bounding box center [396, 225] width 8 height 8
drag, startPoint x: 194, startPoint y: 240, endPoint x: 98, endPoint y: 195, distance: 106.5
click at [98, 195] on div "Painel Pratique seu exame Análise Pague Seu Exame Português pt ​ Hellen Cerquei…" at bounding box center [303, 136] width 606 height 273
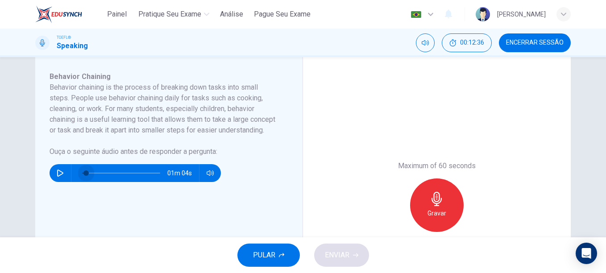
click at [83, 179] on span at bounding box center [121, 173] width 78 height 13
click at [57, 177] on icon "button" at bounding box center [60, 173] width 7 height 7
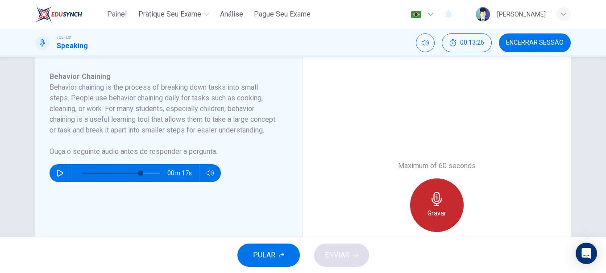
click at [430, 196] on icon "button" at bounding box center [437, 199] width 14 height 14
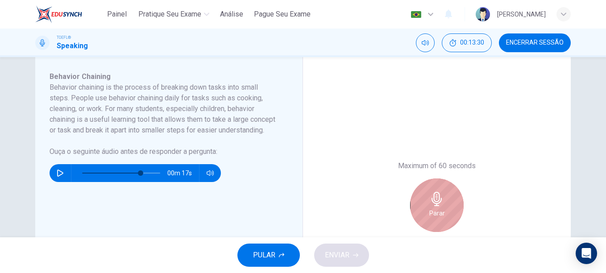
click at [430, 196] on icon "button" at bounding box center [437, 199] width 14 height 14
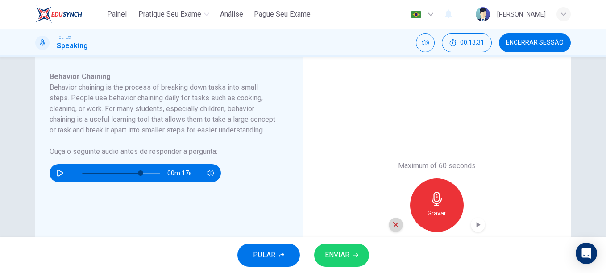
click at [389, 224] on div "button" at bounding box center [396, 225] width 14 height 14
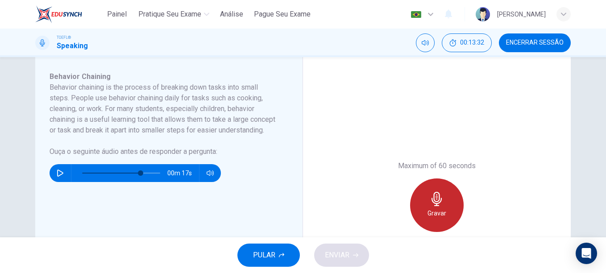
click at [422, 219] on div "Gravar" at bounding box center [437, 206] width 54 height 54
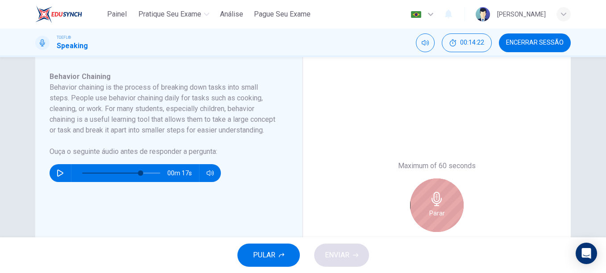
click at [422, 219] on div "Parar" at bounding box center [437, 206] width 54 height 54
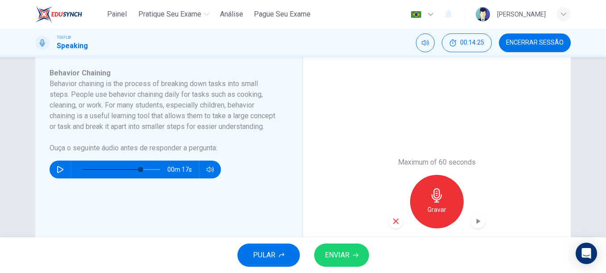
scroll to position [157, 0]
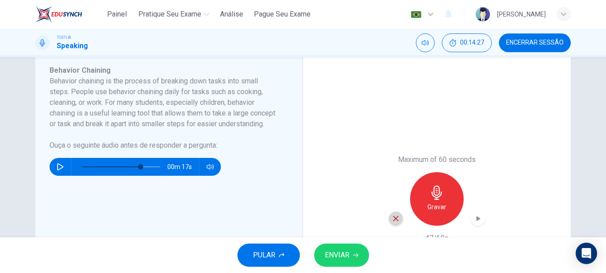
click at [395, 218] on icon "button" at bounding box center [395, 218] width 5 height 5
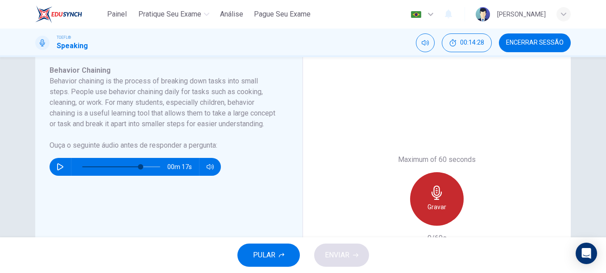
click at [438, 202] on h6 "Gravar" at bounding box center [437, 207] width 19 height 11
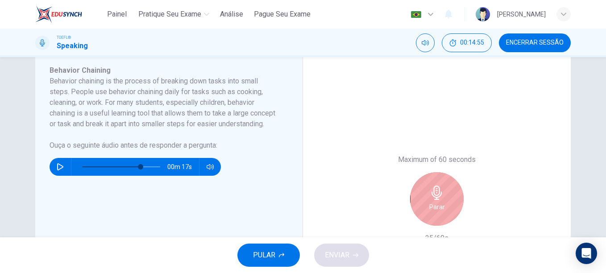
click at [425, 195] on div "Parar" at bounding box center [437, 199] width 54 height 54
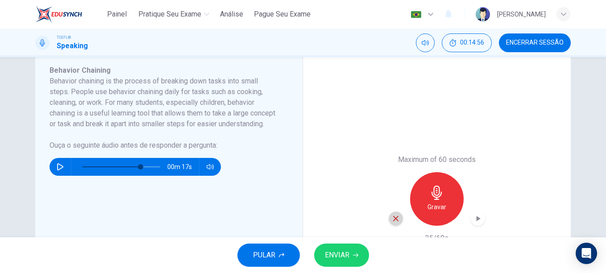
click at [392, 220] on icon "button" at bounding box center [396, 219] width 8 height 8
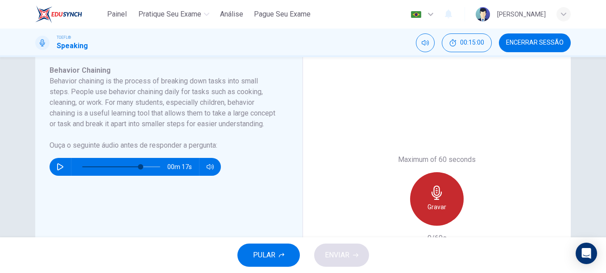
click at [440, 196] on icon "button" at bounding box center [437, 193] width 14 height 14
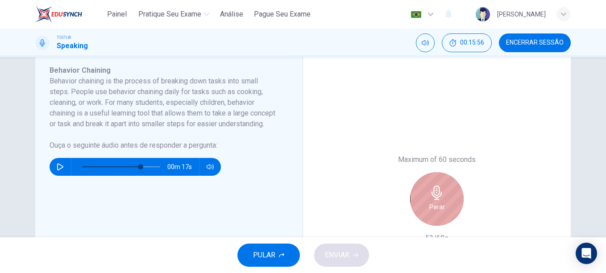
click at [434, 211] on h6 "Parar" at bounding box center [438, 207] width 16 height 11
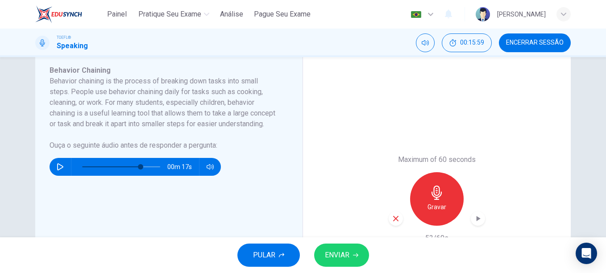
click at [351, 255] on button "ENVIAR" at bounding box center [341, 255] width 55 height 23
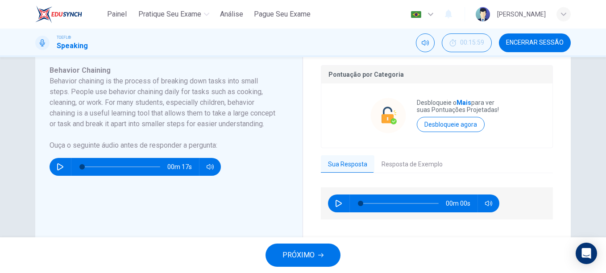
type input "0"
click at [297, 251] on span "PRÓXIMO" at bounding box center [299, 255] width 32 height 13
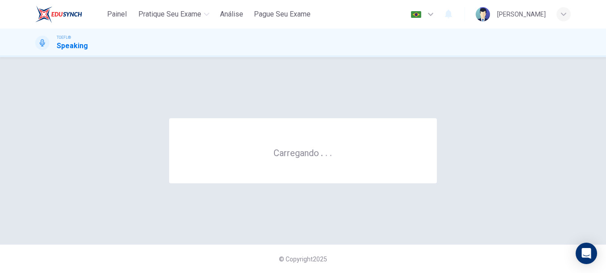
scroll to position [0, 0]
